Goal: Find specific page/section: Find specific page/section

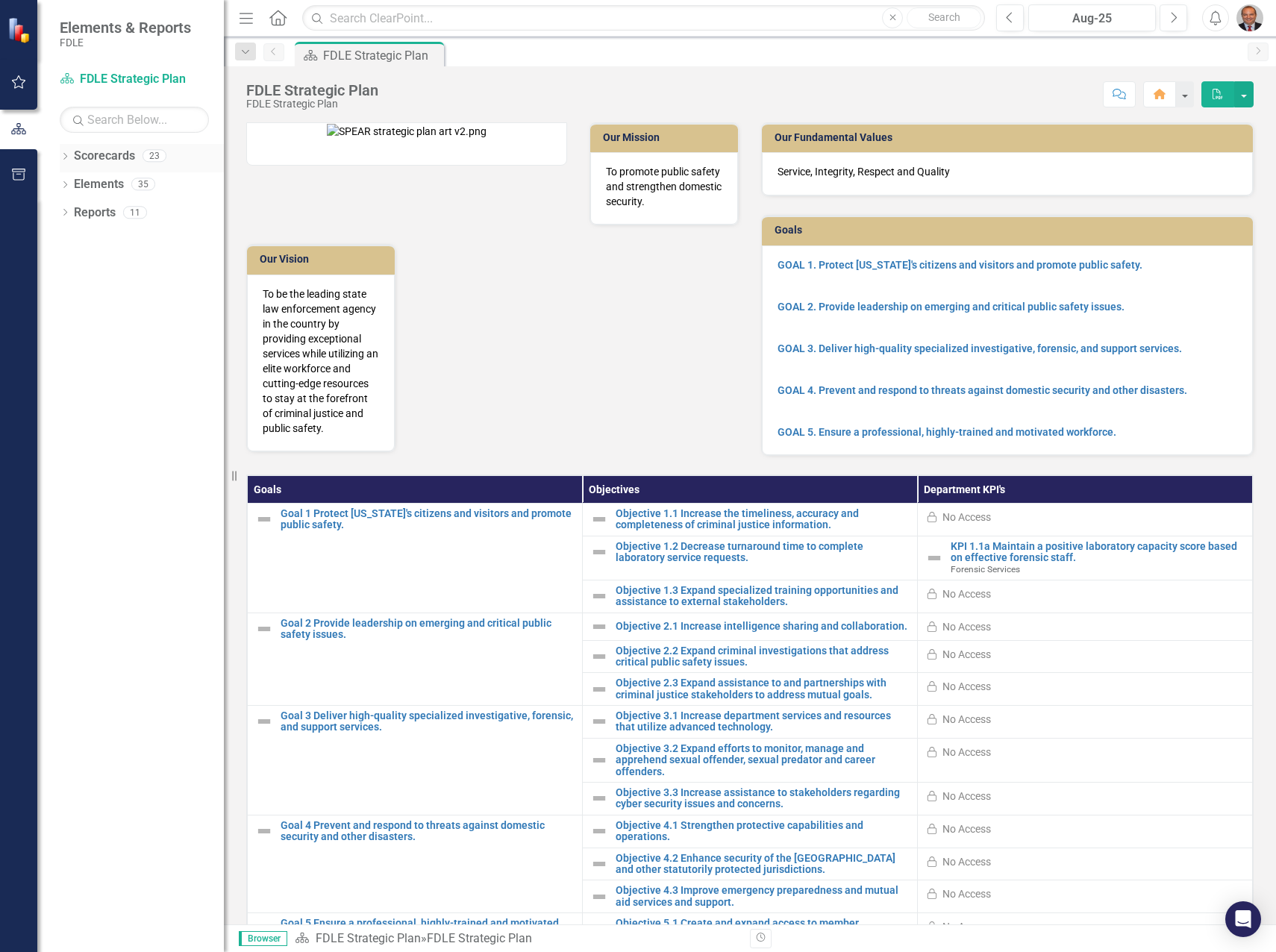
click at [62, 156] on icon "Dropdown" at bounding box center [64, 157] width 10 height 8
click at [75, 240] on icon at bounding box center [73, 241] width 4 height 7
click at [81, 269] on div "Dropdown Investigative & Forensic Services Command" at bounding box center [145, 271] width 156 height 28
click at [89, 268] on icon "Dropdown" at bounding box center [88, 269] width 11 height 9
click at [140, 301] on link "Forensic Services" at bounding box center [167, 297] width 112 height 17
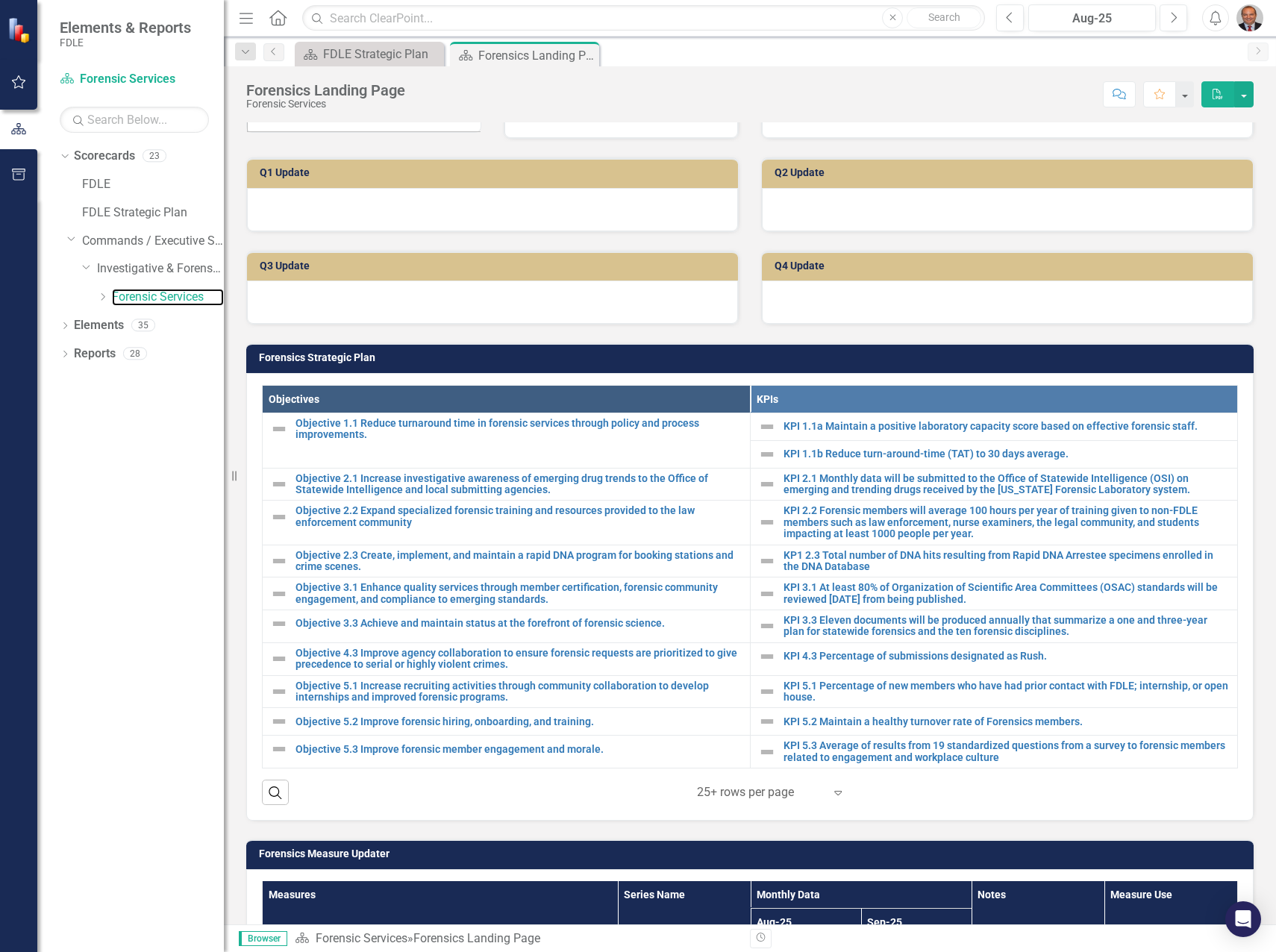
scroll to position [298, 0]
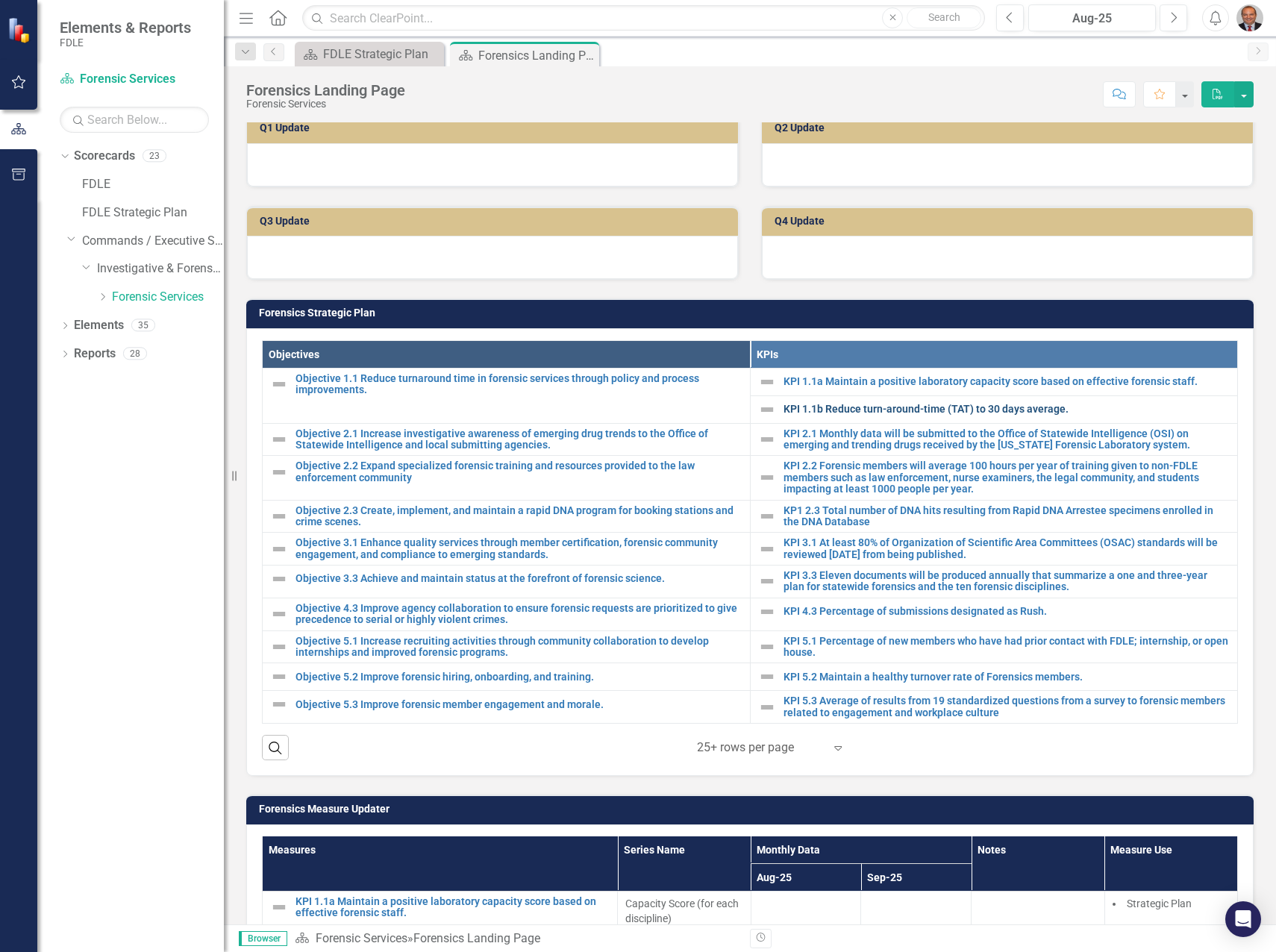
click at [896, 412] on link "KPI 1.1b Reduce turn-around-time (TAT) to 30 days average." at bounding box center [1006, 409] width 447 height 11
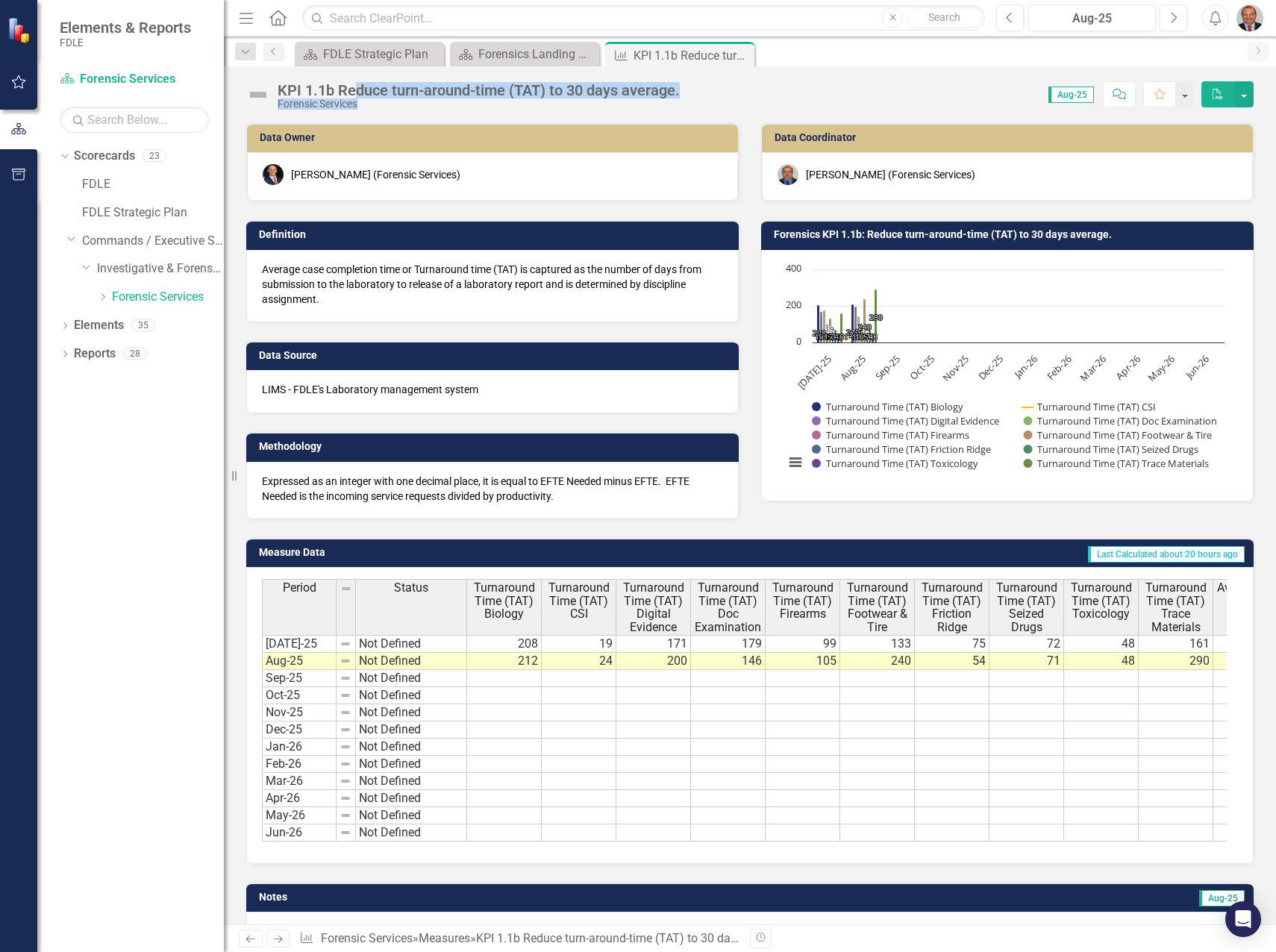
drag, startPoint x: 702, startPoint y: 89, endPoint x: 354, endPoint y: 81, distance: 348.1
click at [354, 81] on div "KPI 1.1b Reduce turn-around-time (TAT) to 30 days average. Forensic Services Sc…" at bounding box center [750, 89] width 1052 height 45
drag, startPoint x: 354, startPoint y: 81, endPoint x: 292, endPoint y: 82, distance: 62.0
click at [292, 82] on div "KPI 1.1b Reduce turn-around-time (TAT) to 30 days average." at bounding box center [478, 91] width 402 height 16
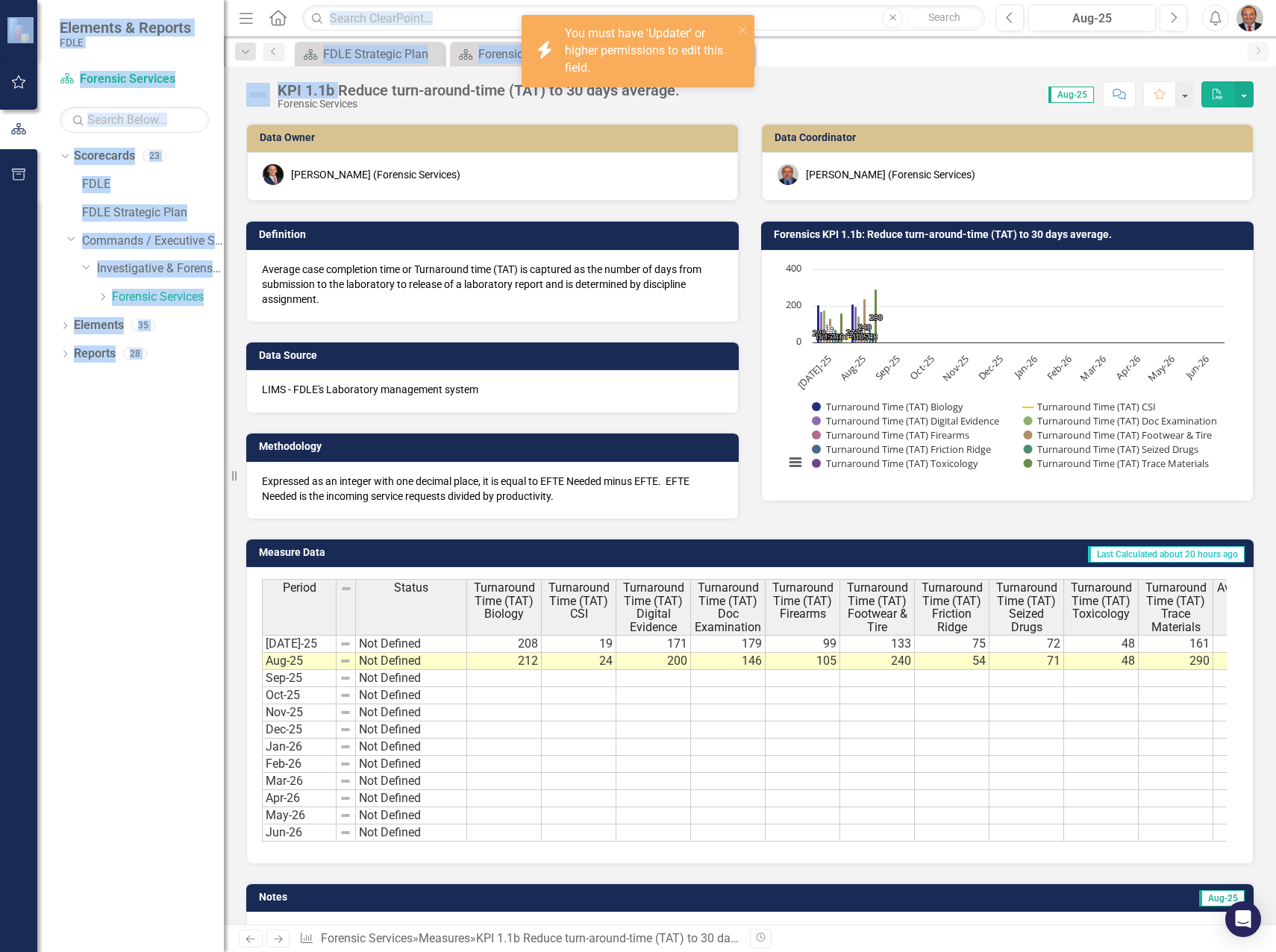
drag, startPoint x: 339, startPoint y: 84, endPoint x: 613, endPoint y: 100, distance: 274.5
click at [613, 100] on div "icon.bolt You must have 'Updater' or higher permissions to edit this field. Ele…" at bounding box center [638, 476] width 1276 height 952
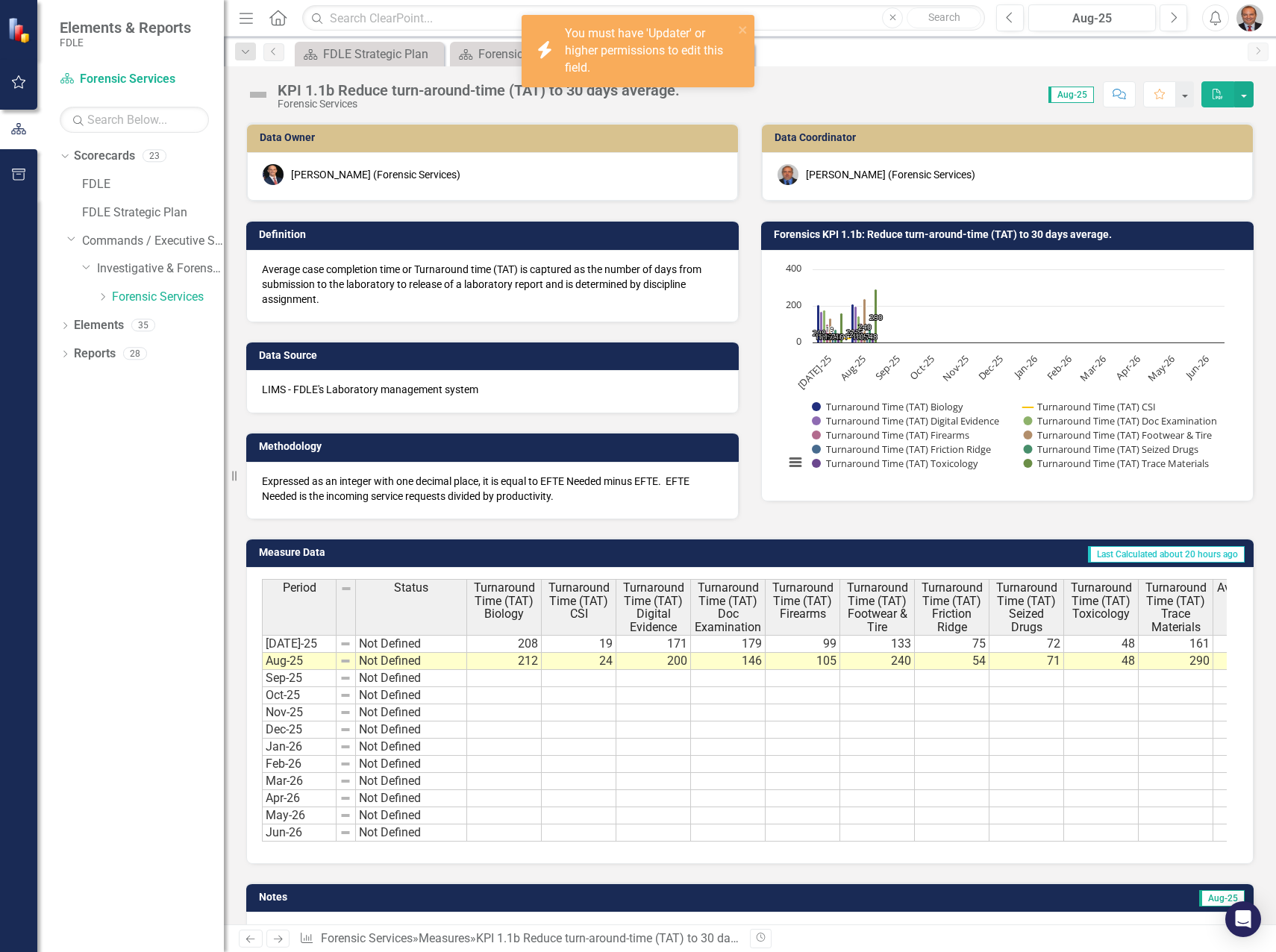
click at [477, 117] on div "KPI 1.1b Reduce turn-around-time (TAT) to 30 days average. Forensic Services Sc…" at bounding box center [750, 496] width 1052 height 858
